Goal: Check status: Check status

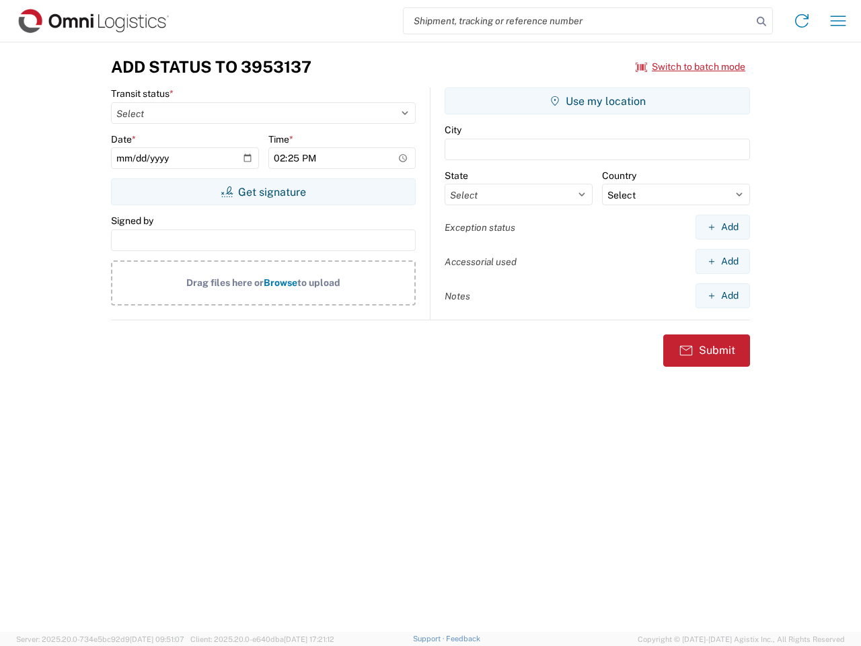
click at [578, 21] on input "search" at bounding box center [577, 21] width 348 height 26
click at [761, 22] on icon at bounding box center [761, 21] width 19 height 19
click at [802, 21] on icon at bounding box center [802, 21] width 22 height 22
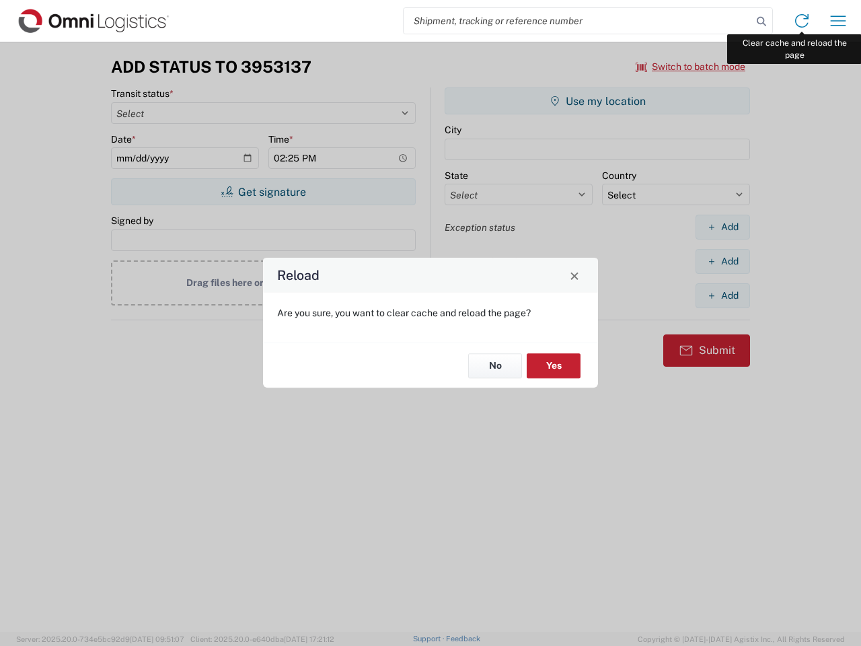
click at [838, 21] on div "Reload Are you sure, you want to clear cache and reload the page? No Yes" at bounding box center [430, 323] width 861 height 646
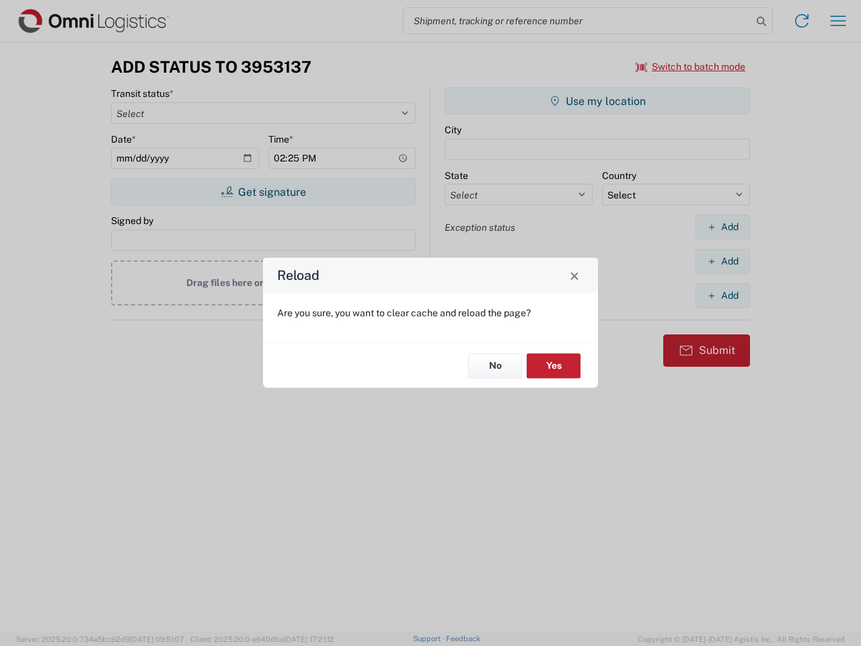
click at [691, 67] on div "Reload Are you sure, you want to clear cache and reload the page? No Yes" at bounding box center [430, 323] width 861 height 646
click at [263, 192] on div "Reload Are you sure, you want to clear cache and reload the page? No Yes" at bounding box center [430, 323] width 861 height 646
click at [597, 101] on div "Reload Are you sure, you want to clear cache and reload the page? No Yes" at bounding box center [430, 323] width 861 height 646
click at [722, 227] on div "Reload Are you sure, you want to clear cache and reload the page? No Yes" at bounding box center [430, 323] width 861 height 646
click at [722, 261] on div "Reload Are you sure, you want to clear cache and reload the page? No Yes" at bounding box center [430, 323] width 861 height 646
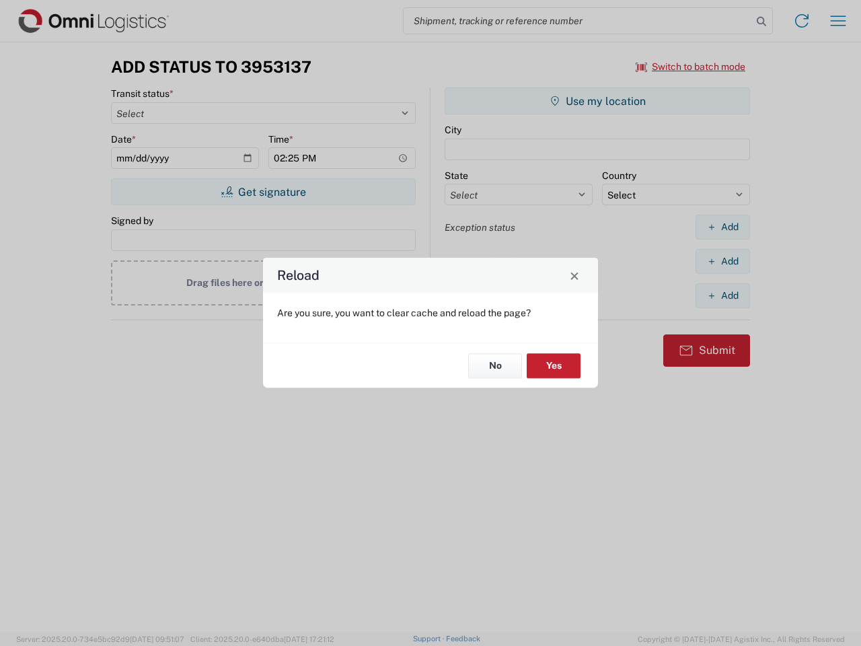
click at [722, 295] on div "Reload Are you sure, you want to clear cache and reload the page? No Yes" at bounding box center [430, 323] width 861 height 646
